Goal: Transaction & Acquisition: Purchase product/service

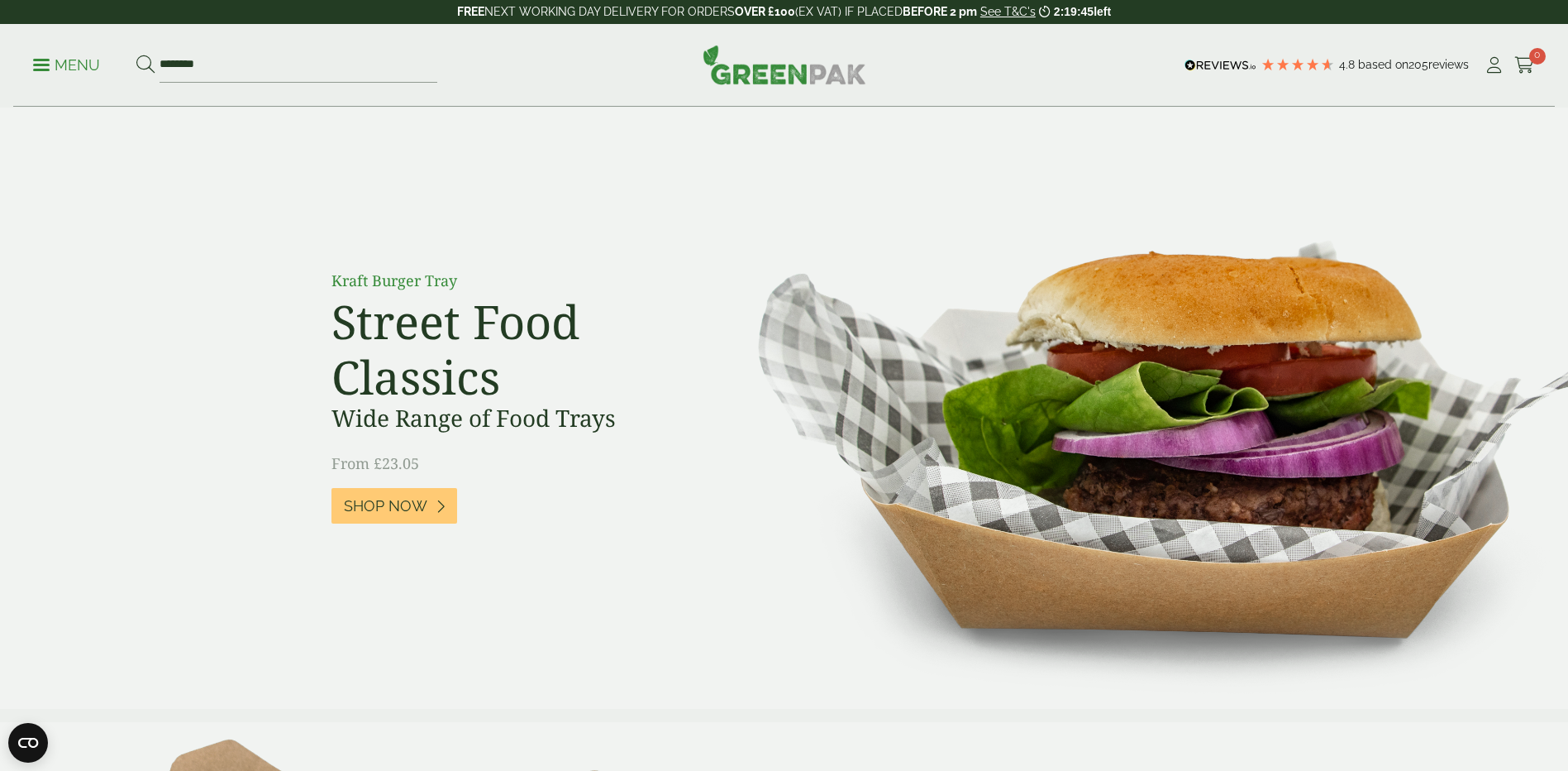
type input "********"
click at [137, 54] on button at bounding box center [145, 65] width 18 height 22
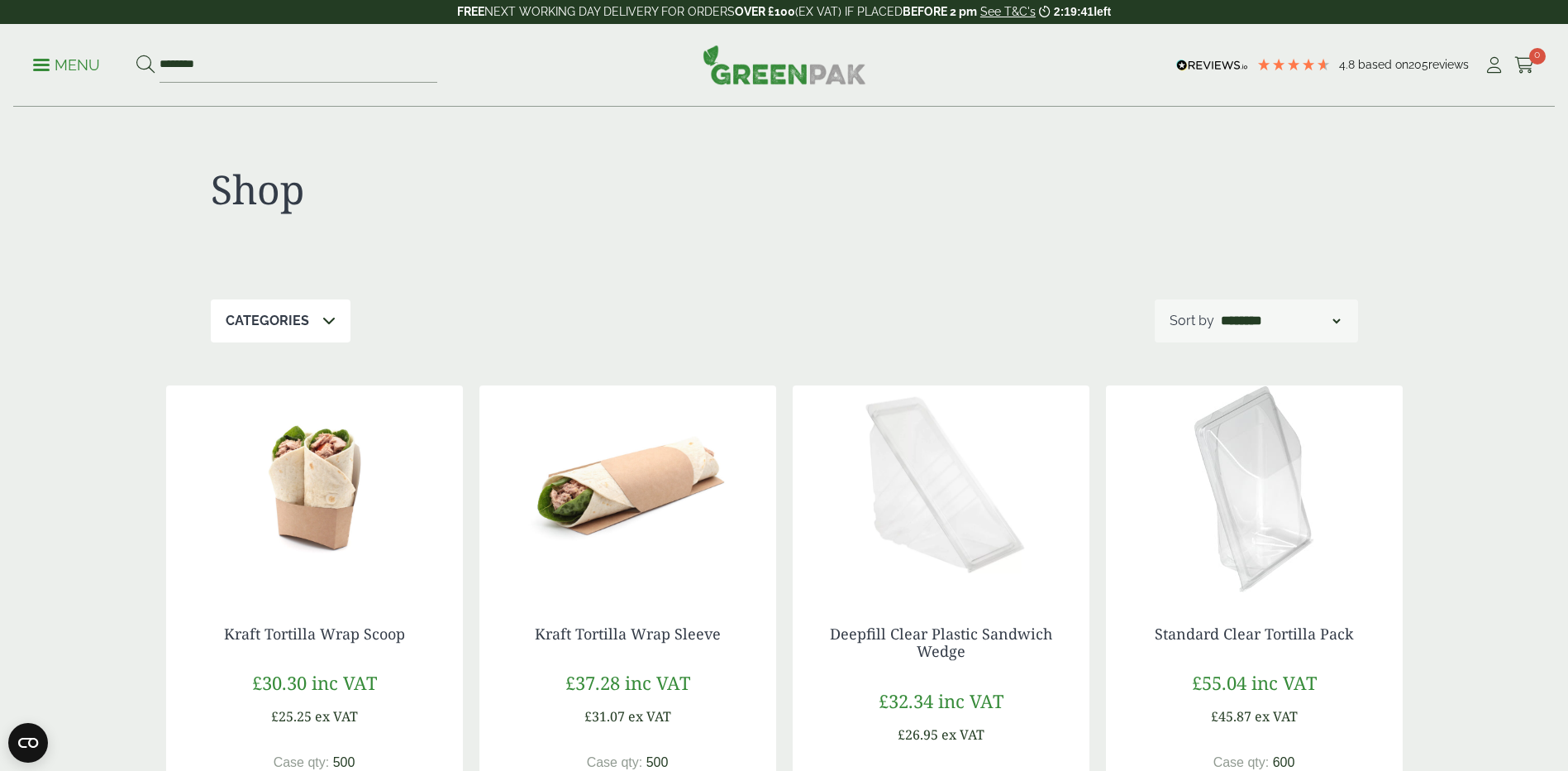
click at [683, 606] on div "Kraft Tortilla Wrap Sleeve £37.28 inc VAT £31.07 ex VAT Case qty: 500 Price per…" at bounding box center [628, 745] width 297 height 307
click at [675, 524] on img at bounding box center [628, 488] width 297 height 207
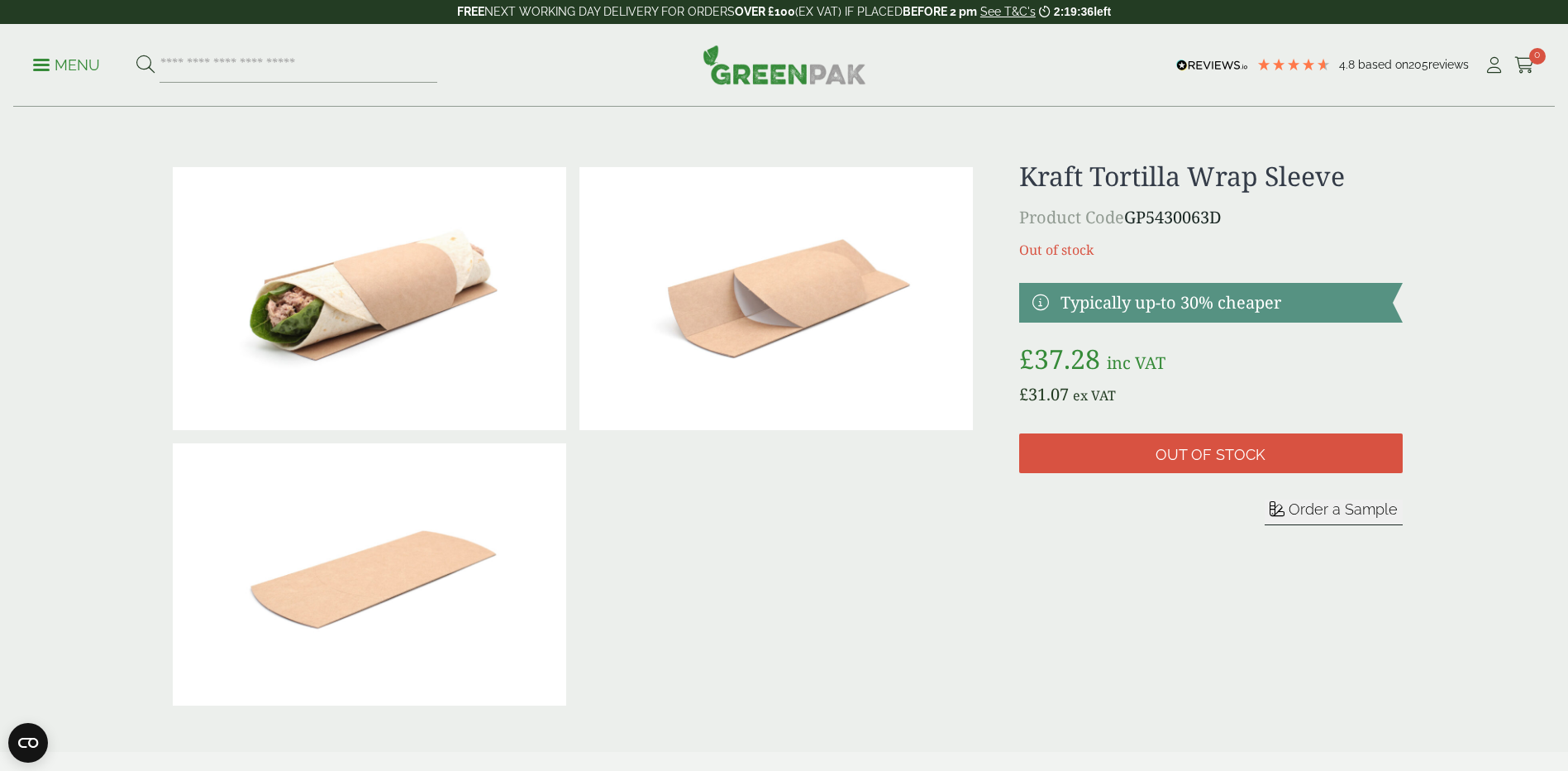
click at [1046, 303] on link at bounding box center [1210, 303] width 383 height 40
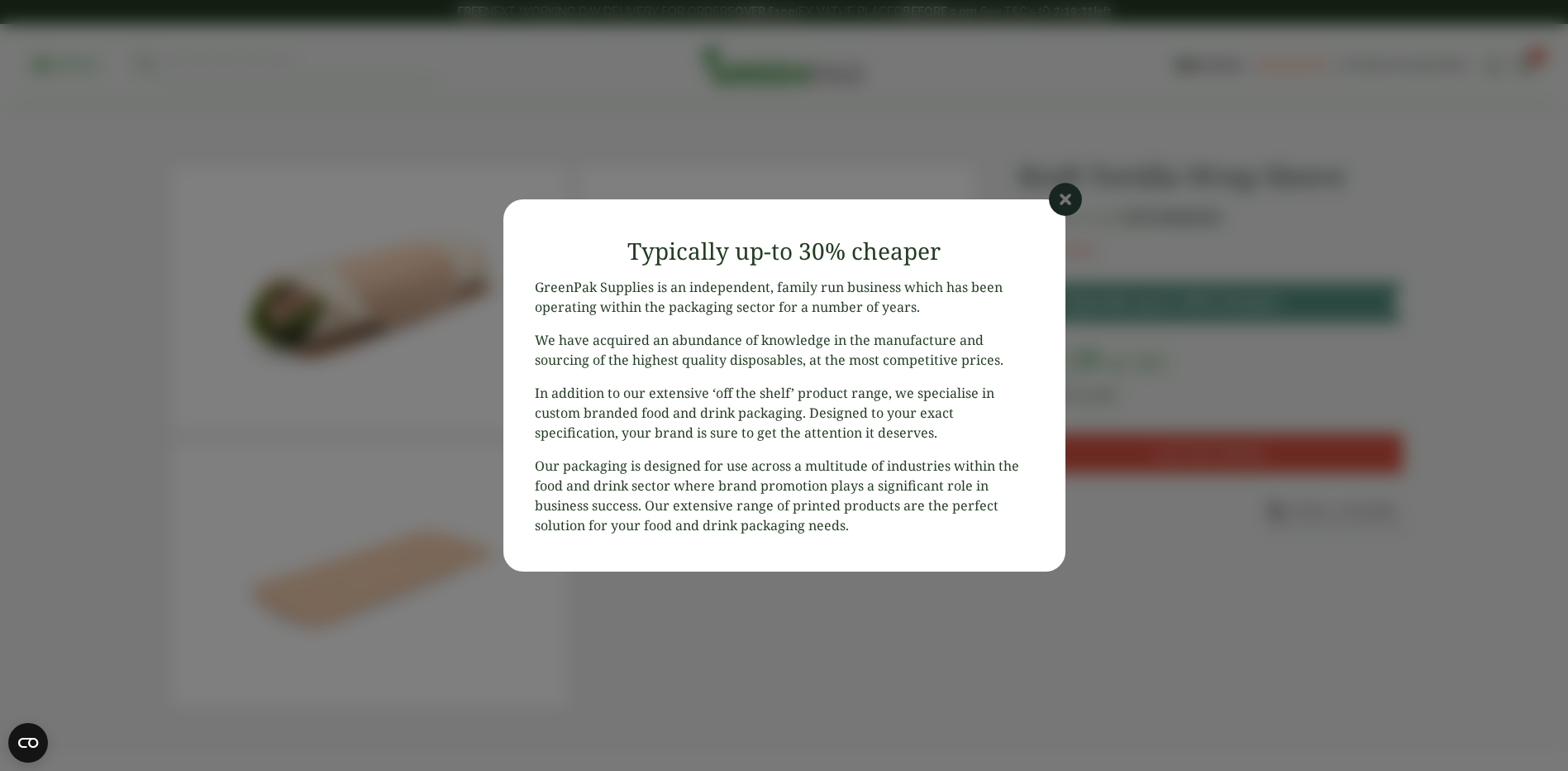
click at [1073, 194] on icon at bounding box center [1064, 199] width 33 height 33
